Goal: Task Accomplishment & Management: Manage account settings

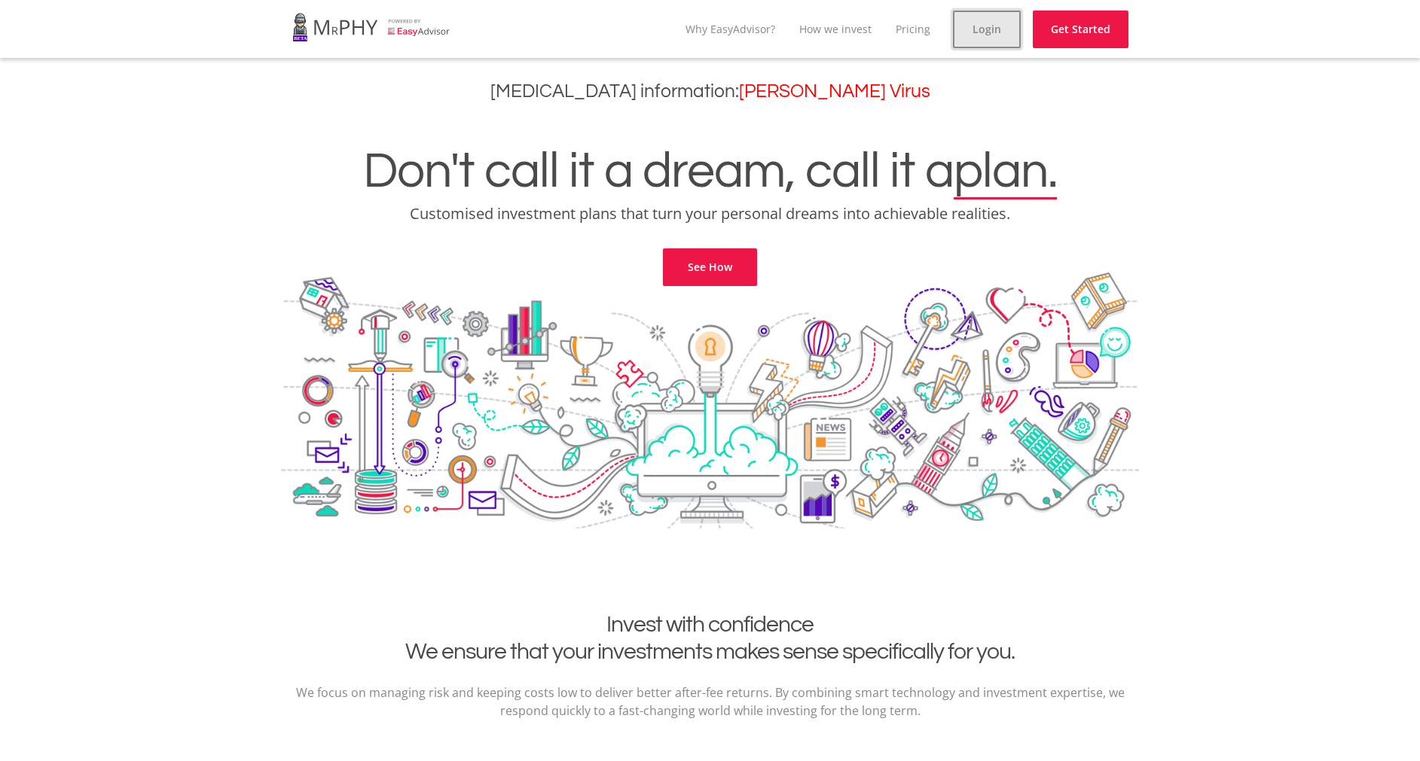
click at [980, 27] on link "Login" at bounding box center [987, 30] width 68 height 38
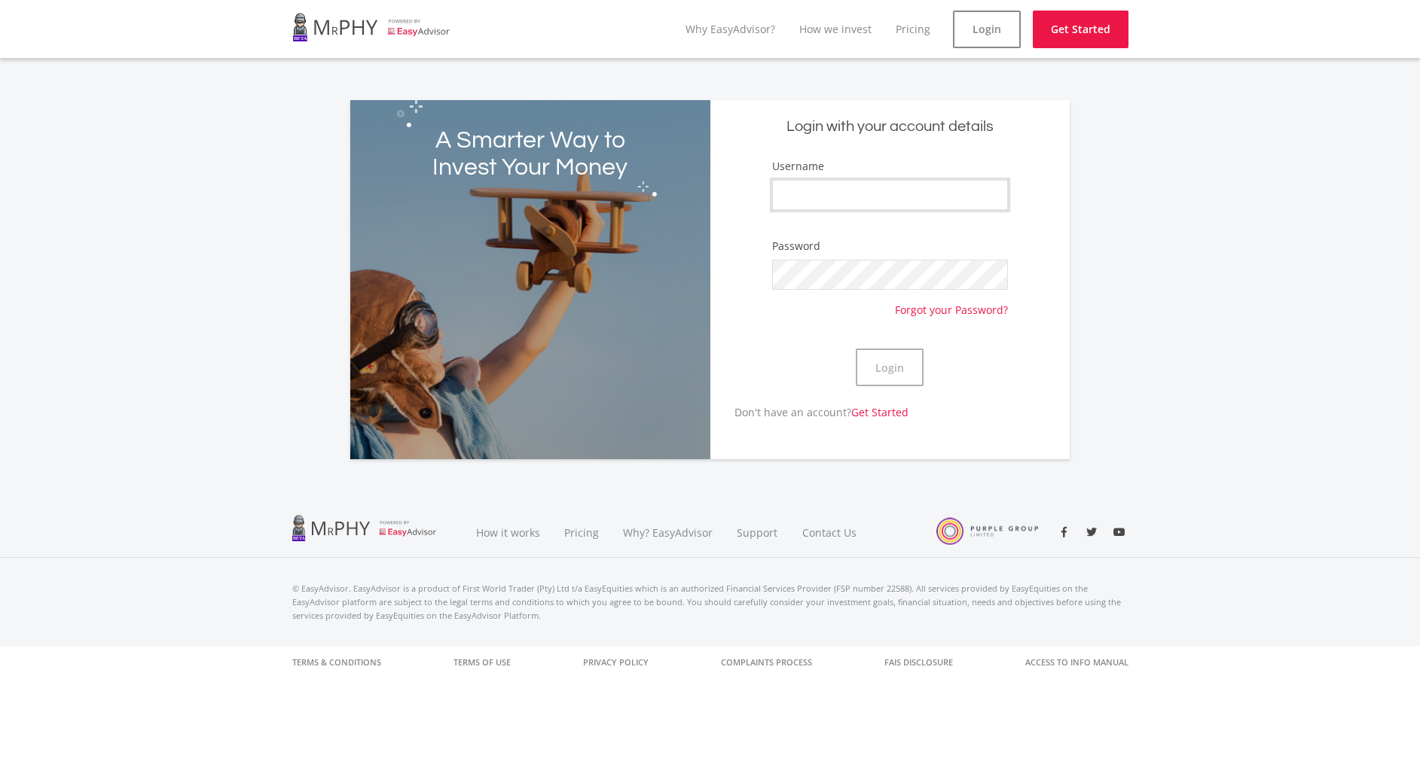
click at [827, 199] on input "Username" at bounding box center [890, 195] width 236 height 30
type input "Aubrey97"
click at [885, 370] on button "Login" at bounding box center [889, 368] width 68 height 38
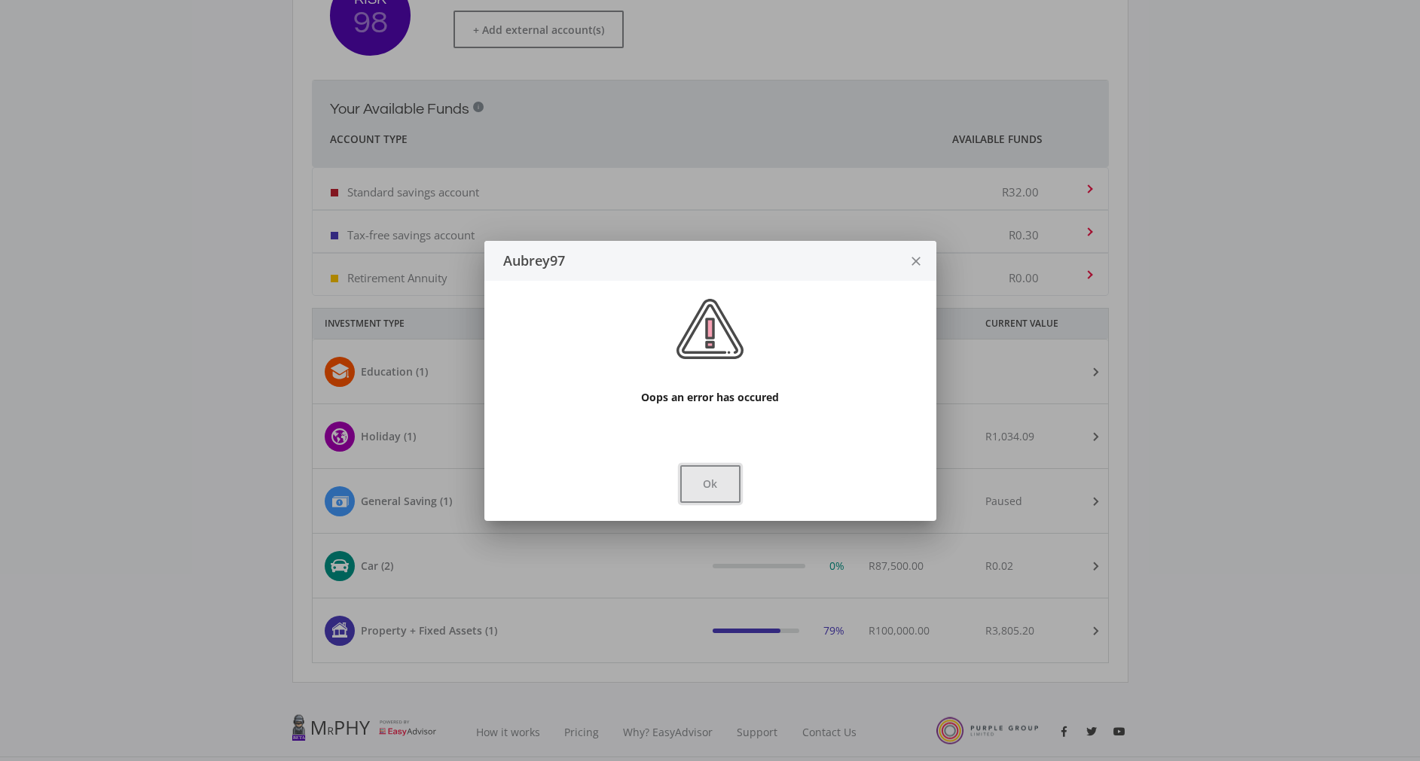
click at [706, 480] on button "Ok" at bounding box center [710, 484] width 60 height 38
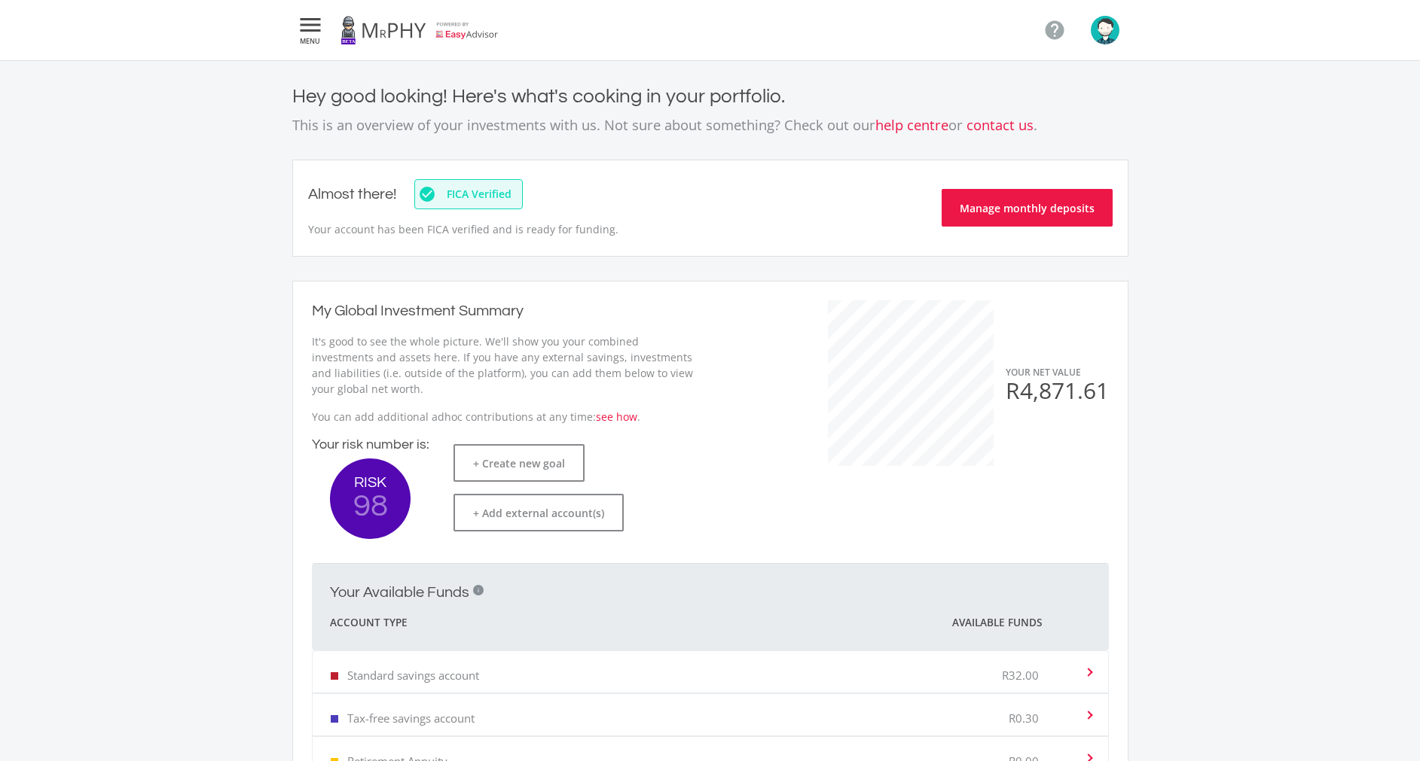
scroll to position [483, 0]
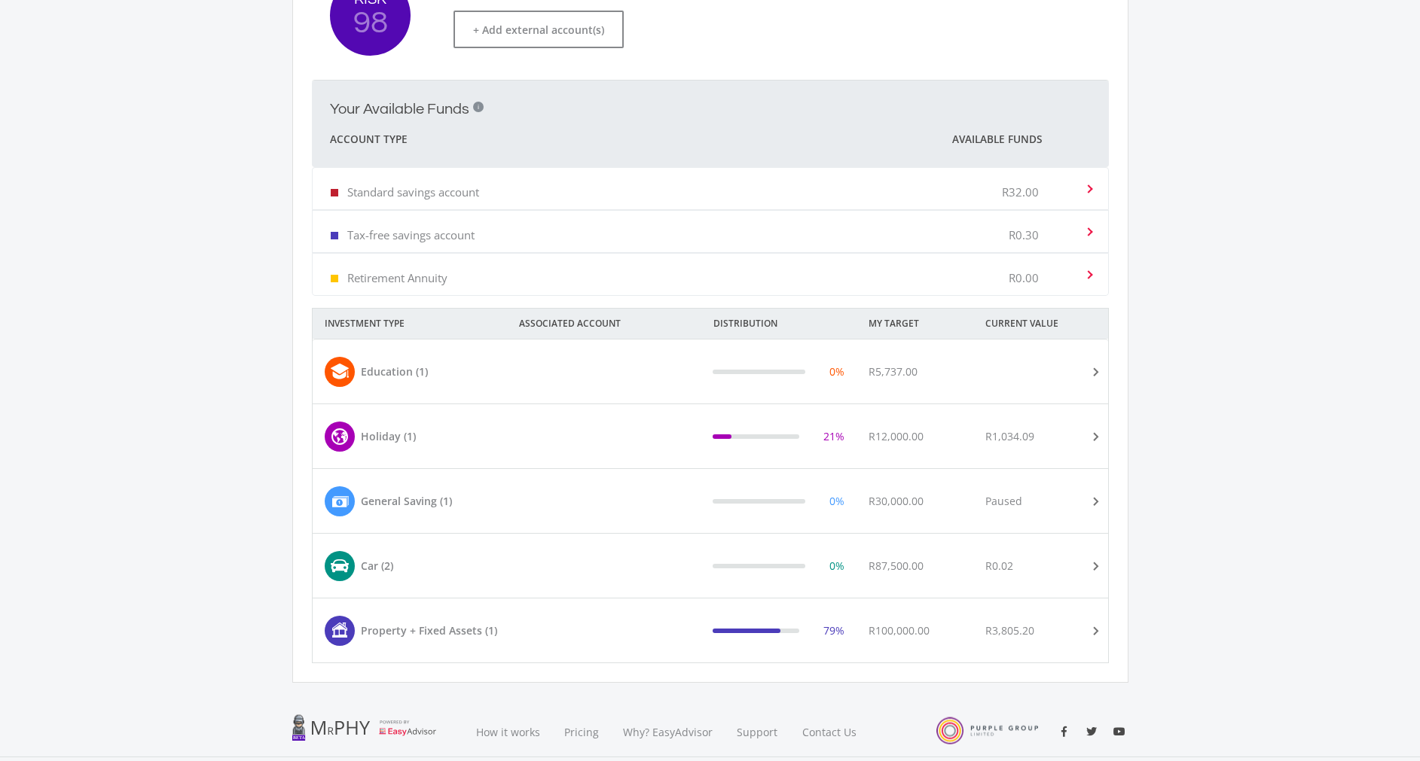
click at [758, 620] on div "79%" at bounding box center [777, 631] width 155 height 30
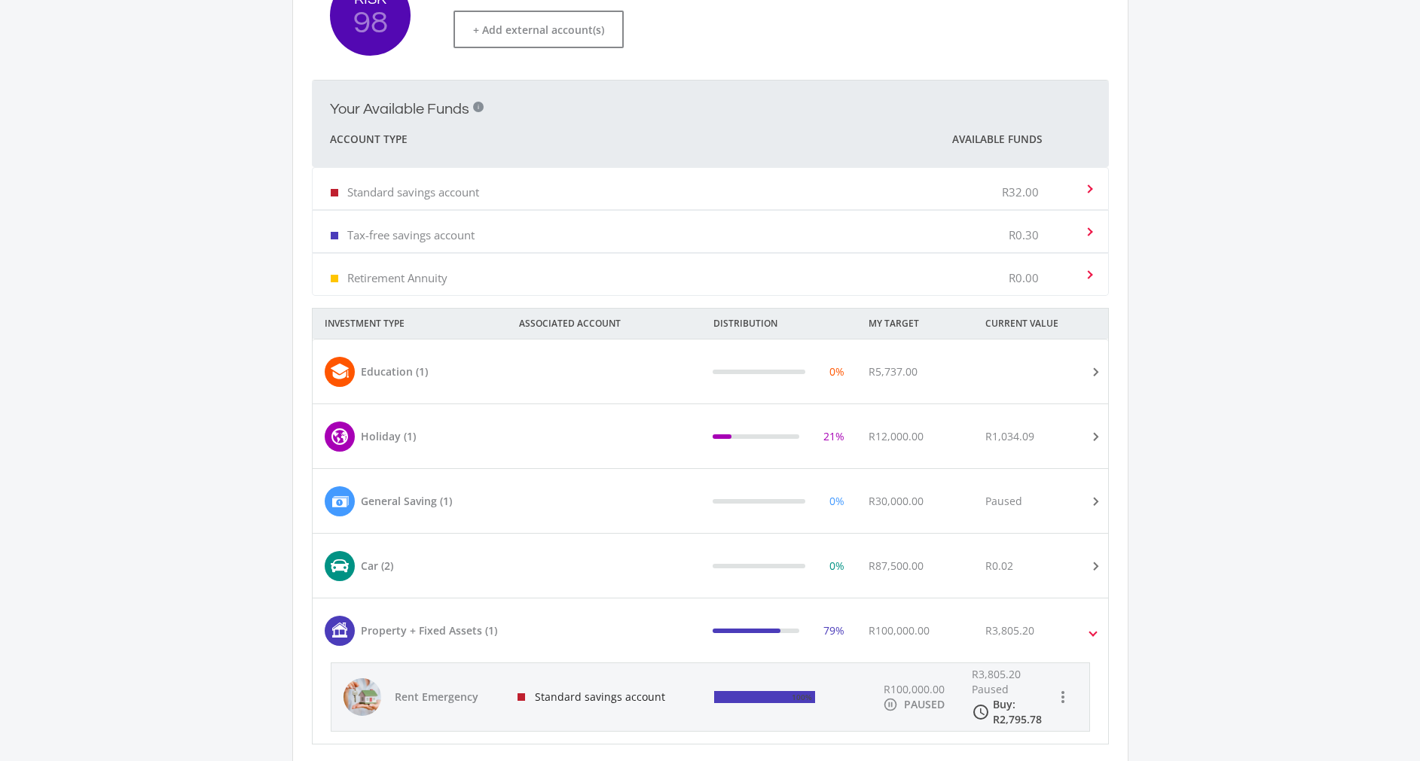
scroll to position [585, 0]
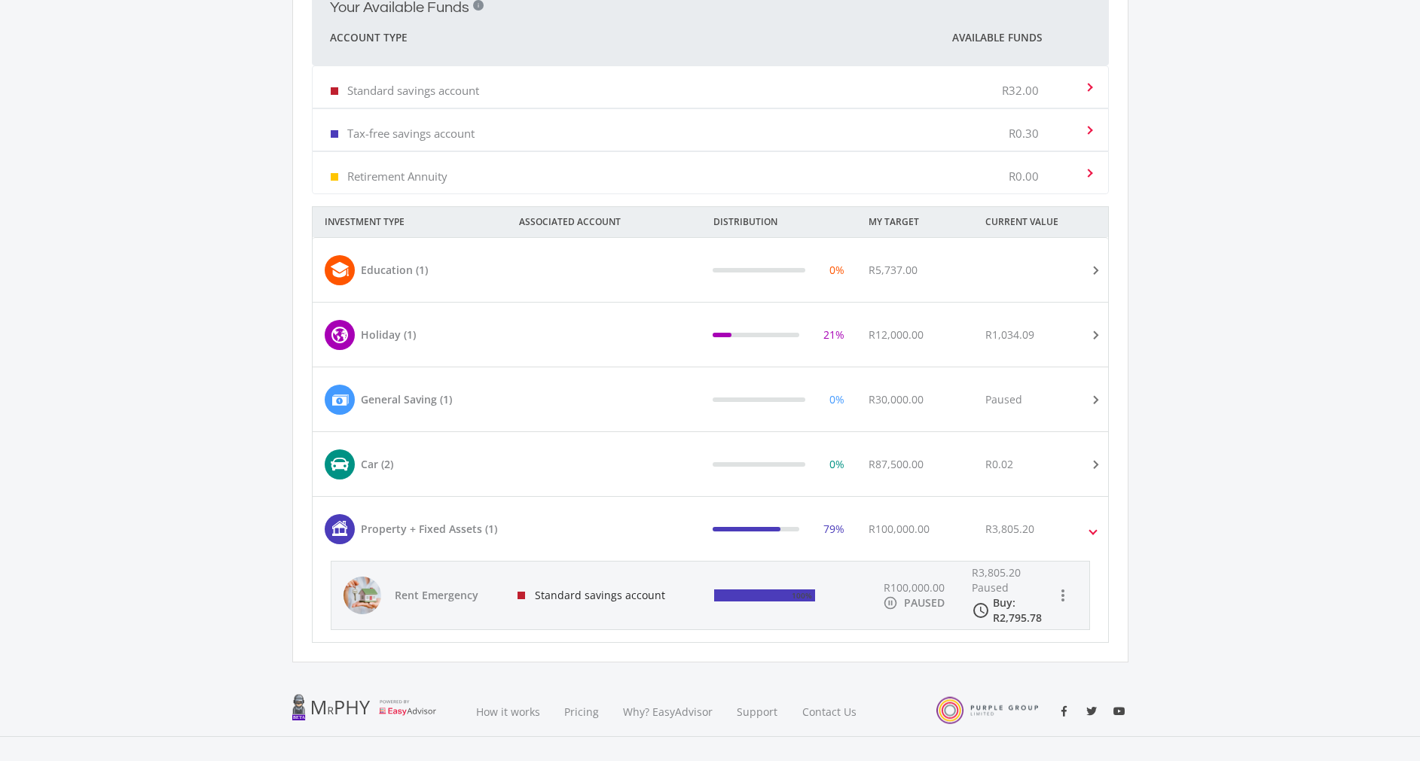
click at [572, 486] on mat-expansion-panel-header "Car (2) 0% R87,500.00 R0.02" at bounding box center [710, 464] width 795 height 64
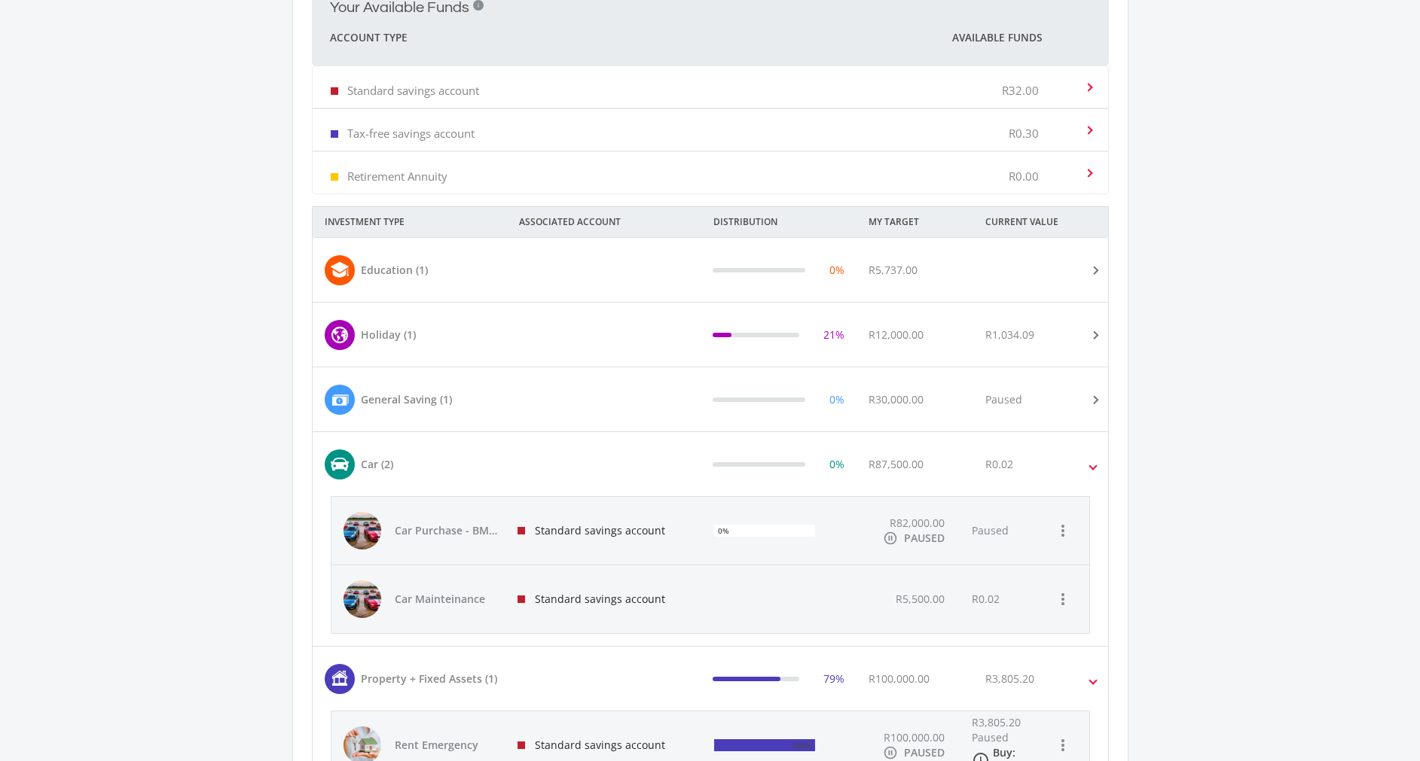
click at [610, 408] on div at bounding box center [622, 400] width 155 height 30
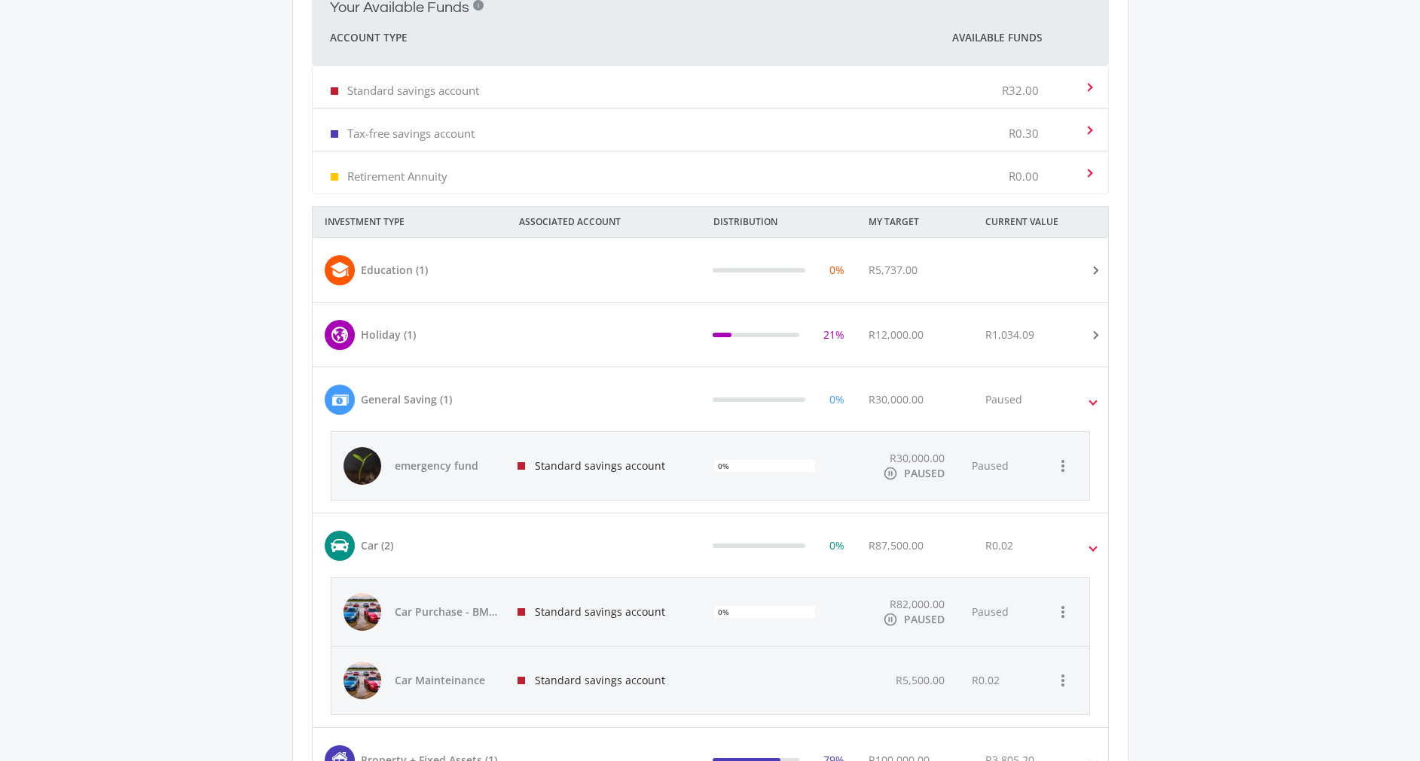
click at [605, 334] on div at bounding box center [622, 335] width 155 height 30
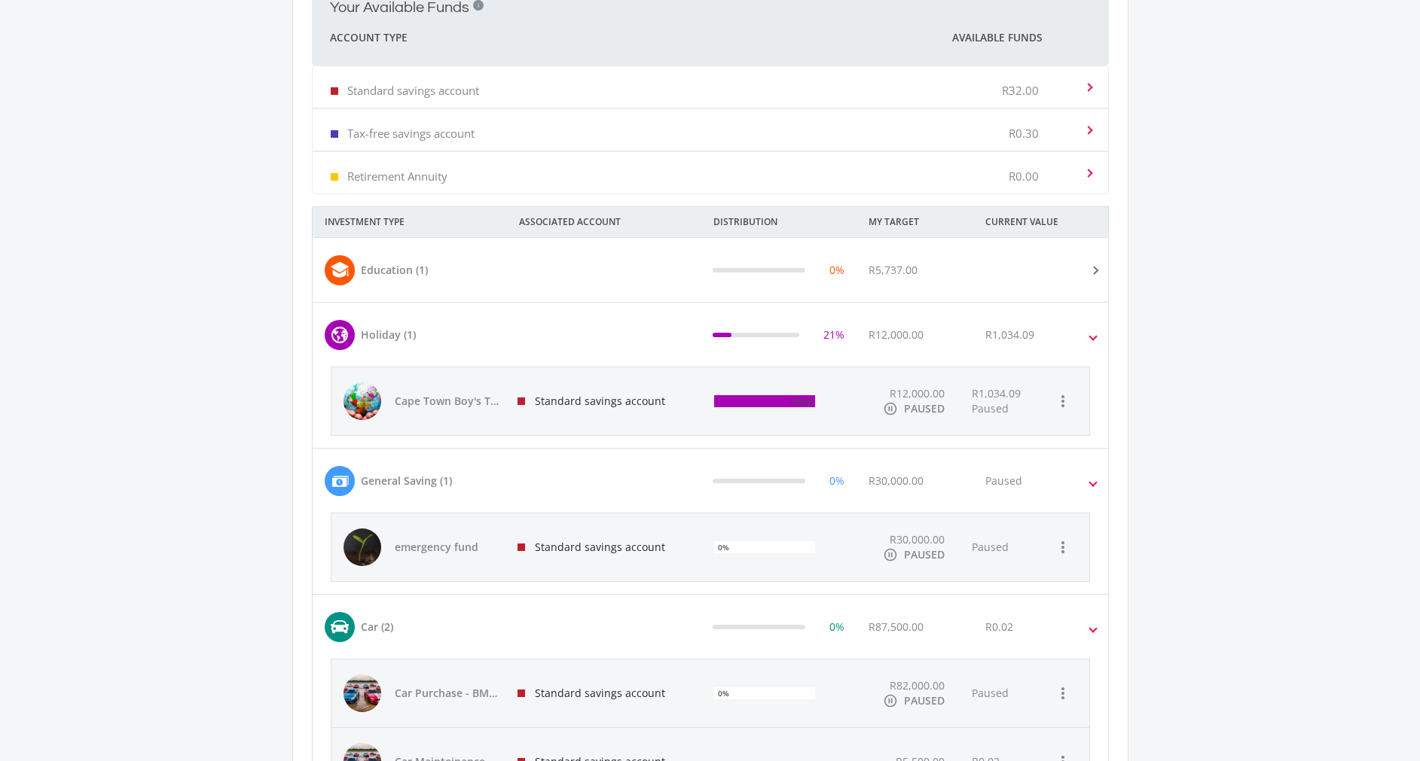
click at [660, 245] on mat-expansion-panel-header "Education (1) 0% R5,737.00" at bounding box center [710, 270] width 795 height 64
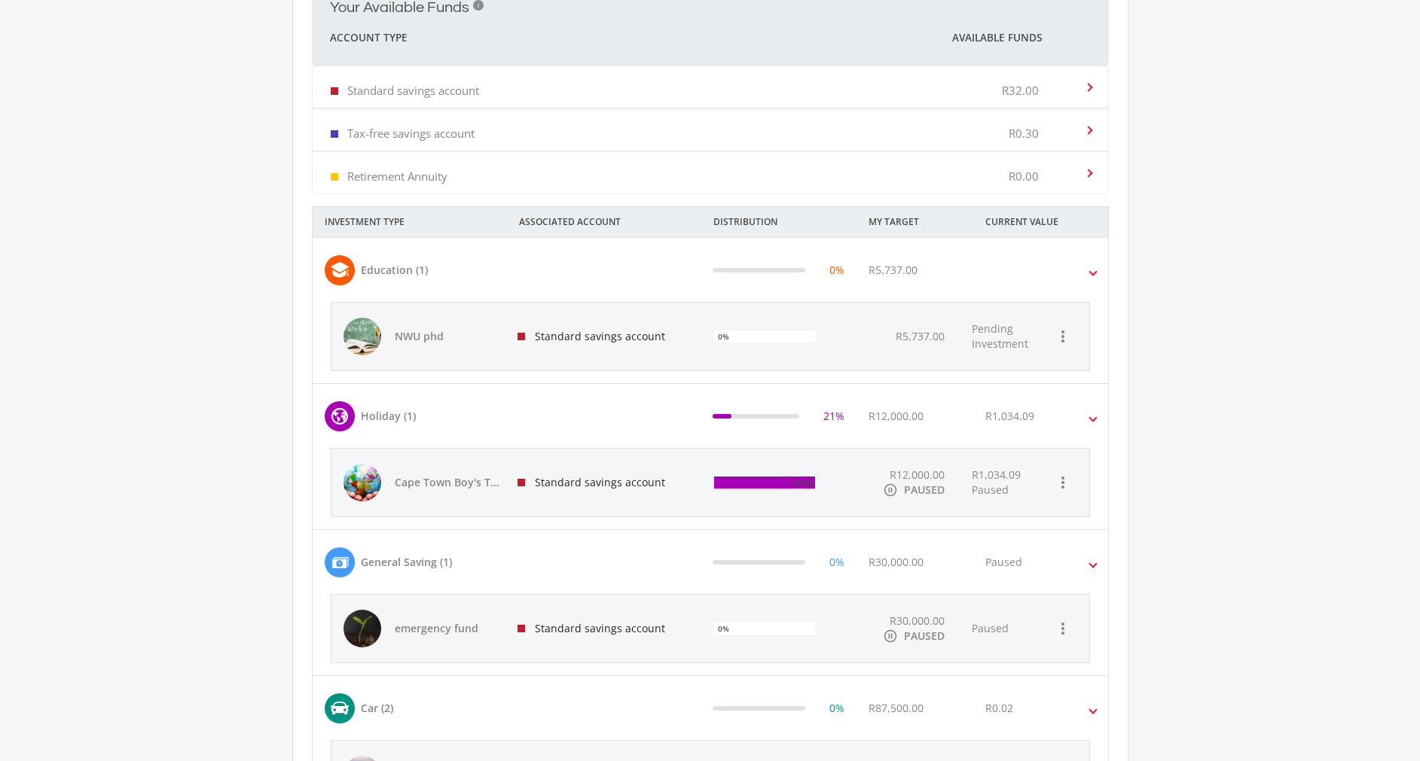
click at [378, 411] on div "Holiday (1)" at bounding box center [388, 416] width 55 height 16
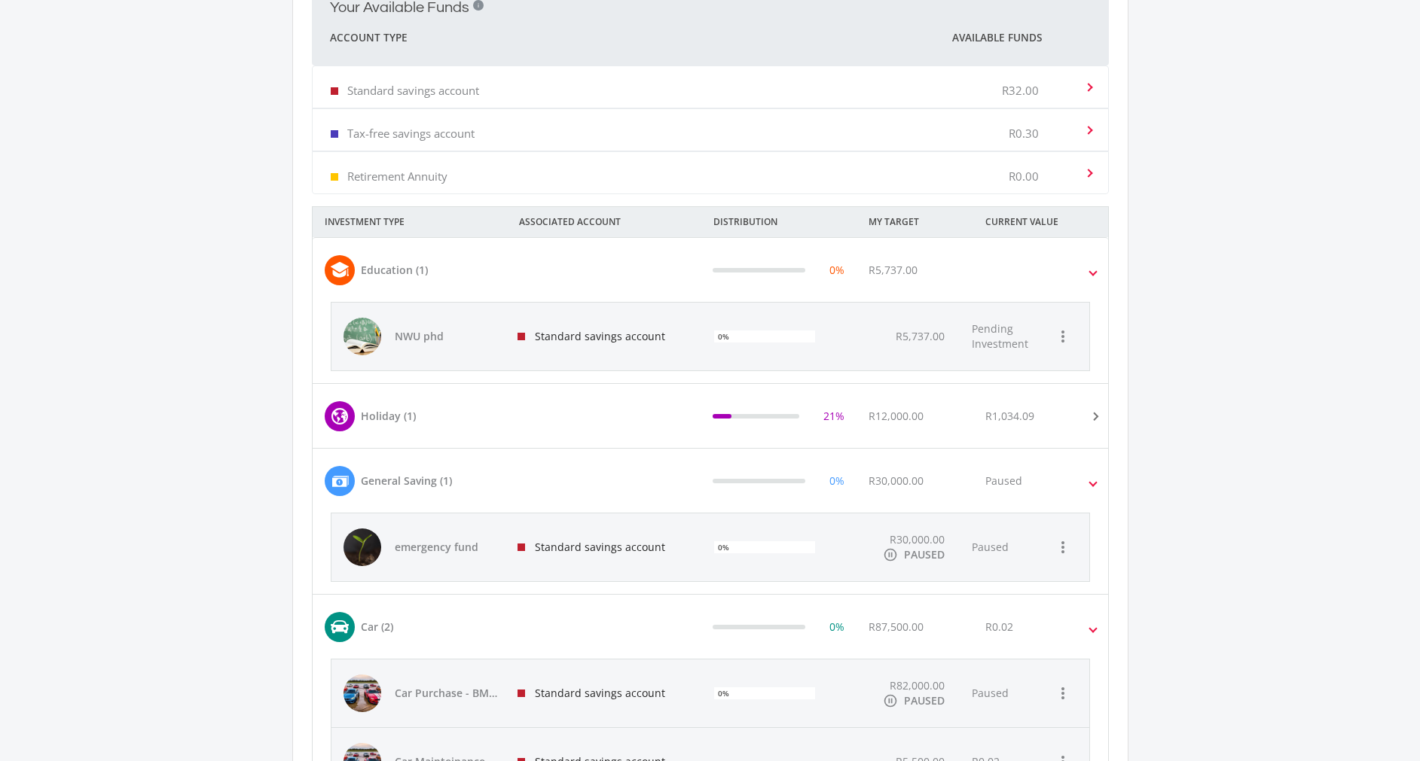
click at [378, 411] on div "Holiday (1)" at bounding box center [388, 416] width 55 height 16
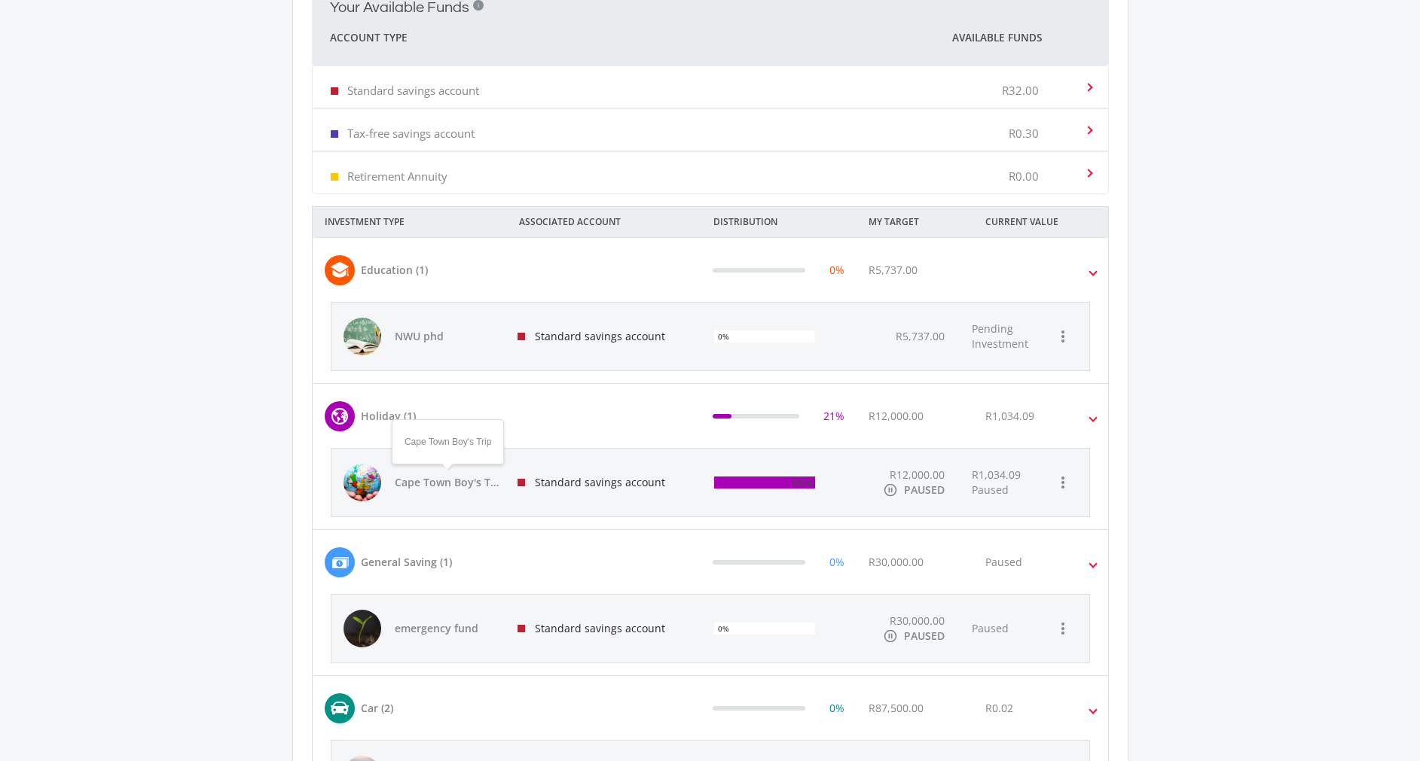
click at [453, 486] on span "Cape Town Boy's Trip" at bounding box center [447, 482] width 105 height 15
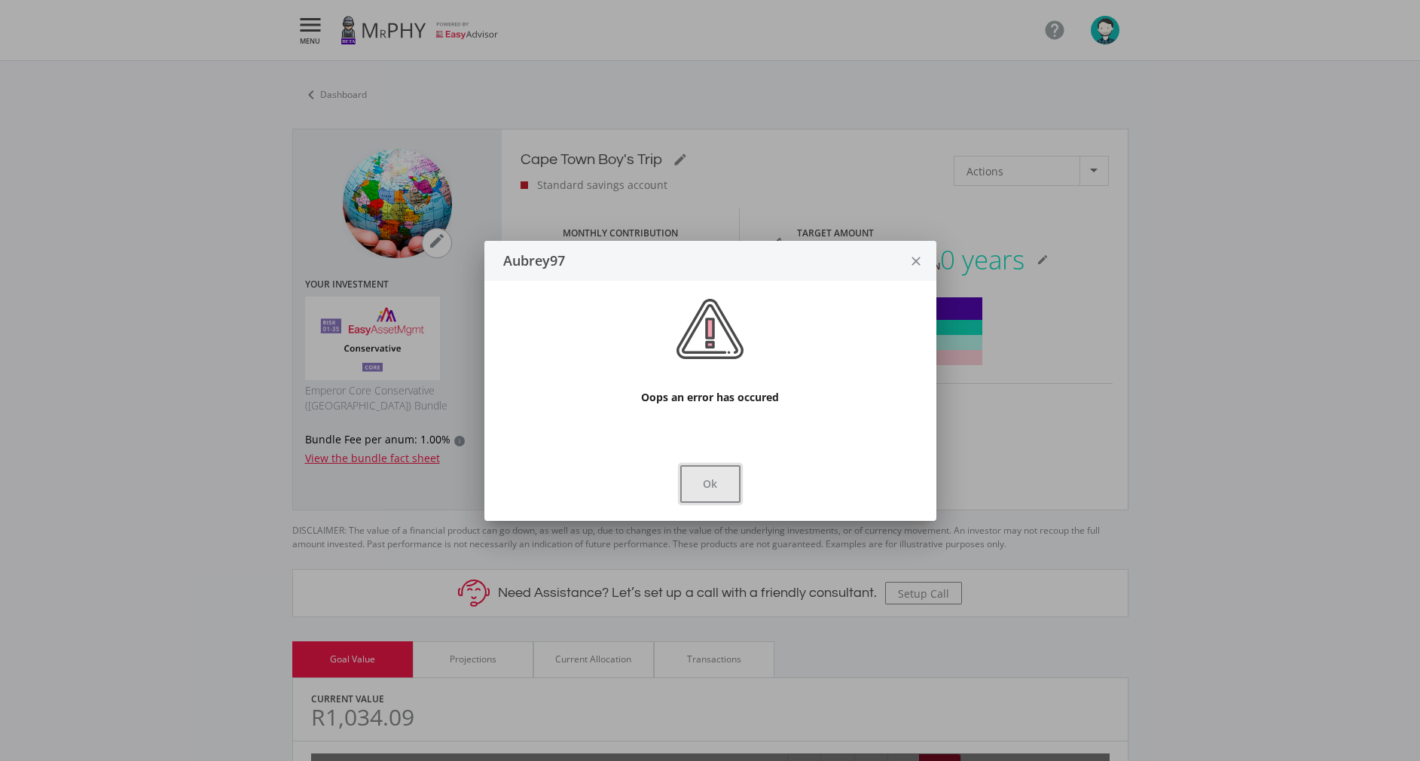
click at [697, 483] on button "Ok" at bounding box center [710, 484] width 60 height 38
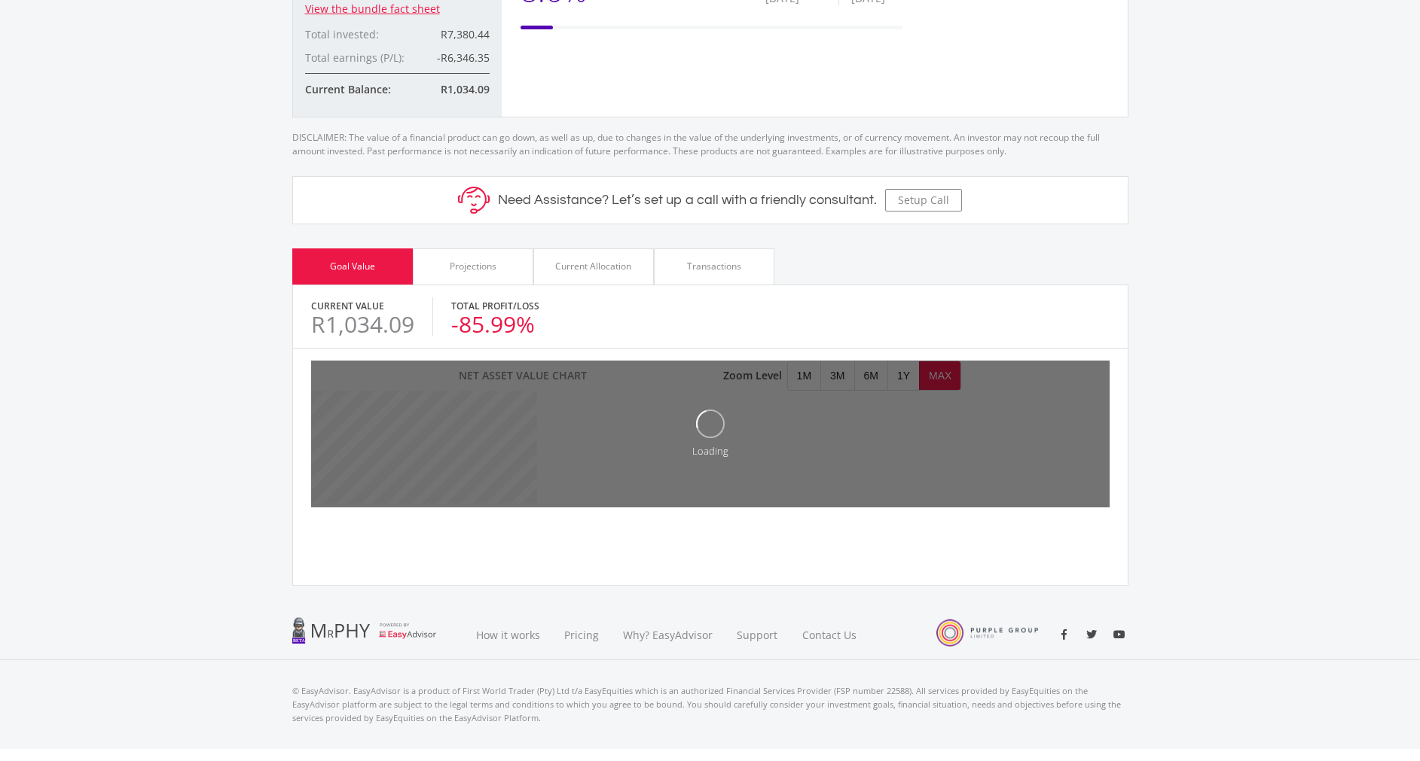
scroll to position [469, 0]
